Goal: Transaction & Acquisition: Purchase product/service

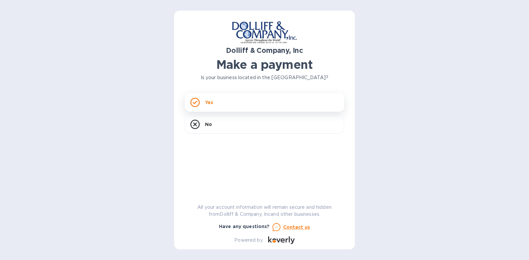
click at [208, 101] on p "Yes" at bounding box center [209, 102] width 8 height 7
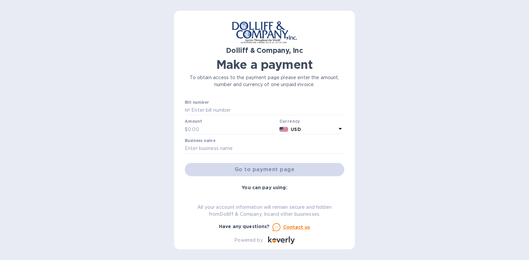
click at [273, 168] on div "Go to payment page" at bounding box center [265, 170] width 162 height 16
click at [255, 170] on div "Go to payment page" at bounding box center [265, 170] width 162 height 16
click at [238, 109] on input "text" at bounding box center [267, 110] width 154 height 10
click at [239, 147] on input "text" at bounding box center [265, 149] width 160 height 10
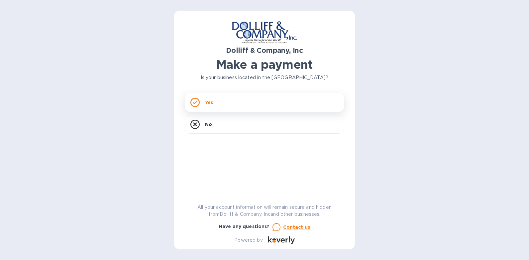
click at [194, 104] on icon at bounding box center [195, 102] width 5 height 4
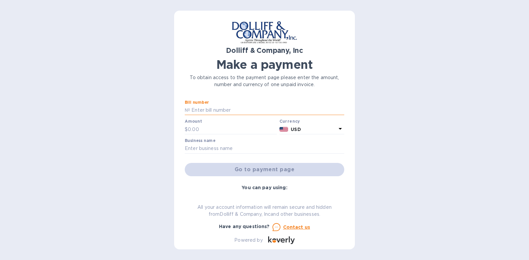
click at [238, 110] on input "text" at bounding box center [267, 110] width 154 height 10
type input "877074"
click at [211, 127] on input "text" at bounding box center [232, 129] width 89 height 10
type input "1,048.89"
click at [241, 147] on input "text" at bounding box center [265, 149] width 160 height 10
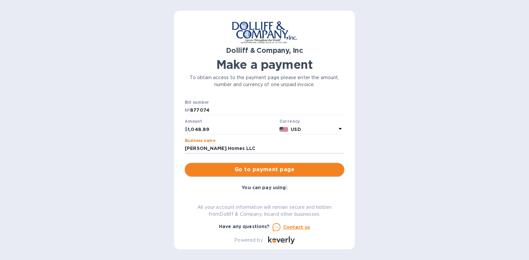
type input "Gibson Homes LLC"
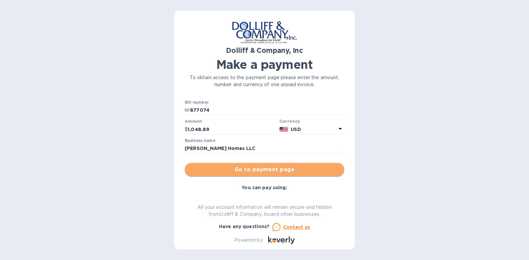
click at [267, 168] on span "Go to payment page" at bounding box center [264, 170] width 149 height 8
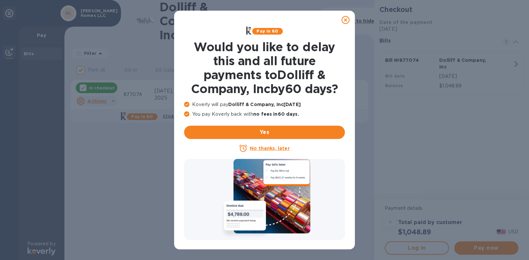
click at [267, 149] on u "No thanks, later" at bounding box center [270, 148] width 40 height 5
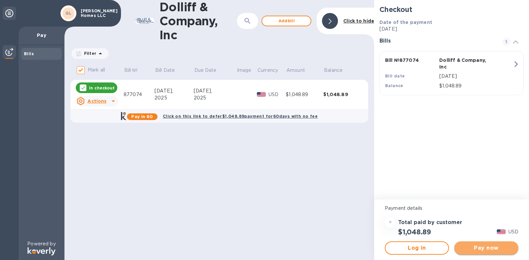
click at [487, 246] on span "Pay now" at bounding box center [487, 248] width 54 height 8
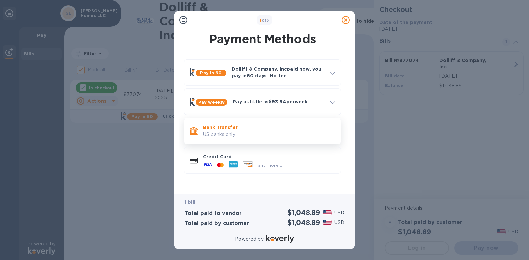
click at [223, 126] on p "Bank Transfer" at bounding box center [269, 127] width 132 height 7
